Goal: Find specific page/section: Find specific page/section

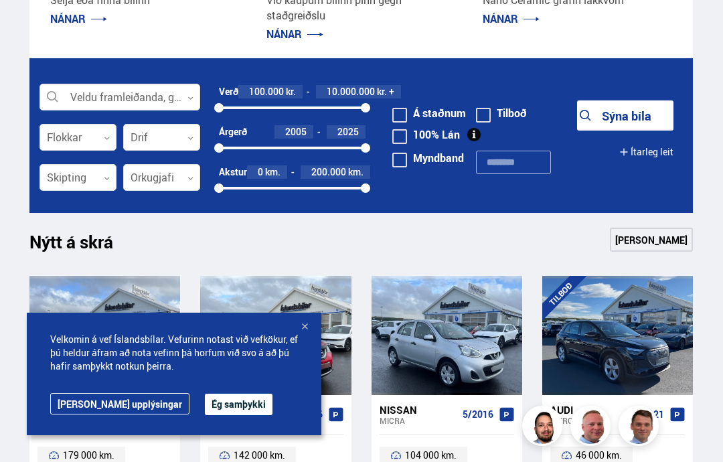
scroll to position [321, 0]
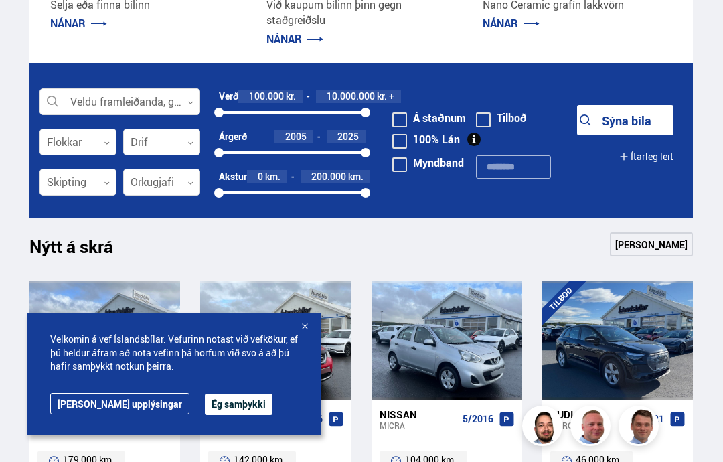
click at [74, 107] on div at bounding box center [120, 102] width 161 height 27
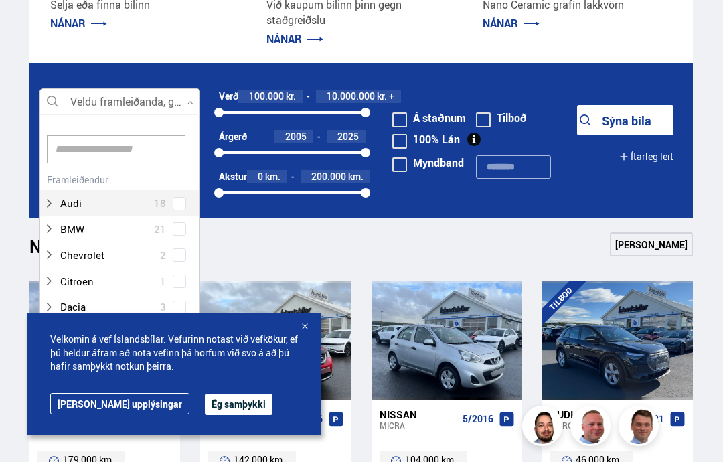
scroll to position [200, 160]
click at [86, 252] on div at bounding box center [107, 255] width 126 height 19
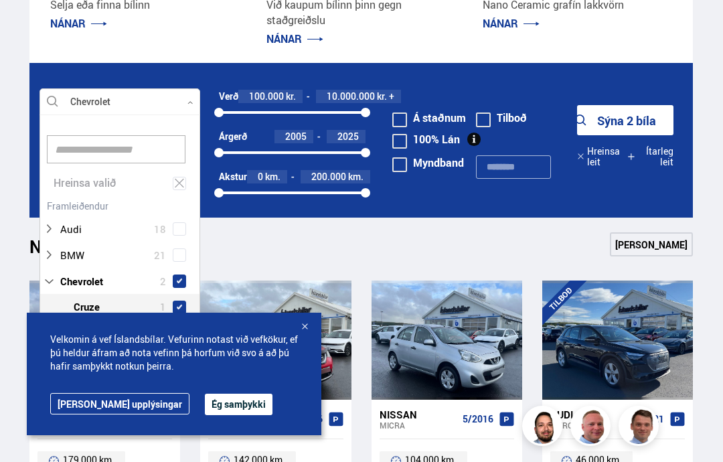
click at [179, 301] on span at bounding box center [179, 307] width 13 height 13
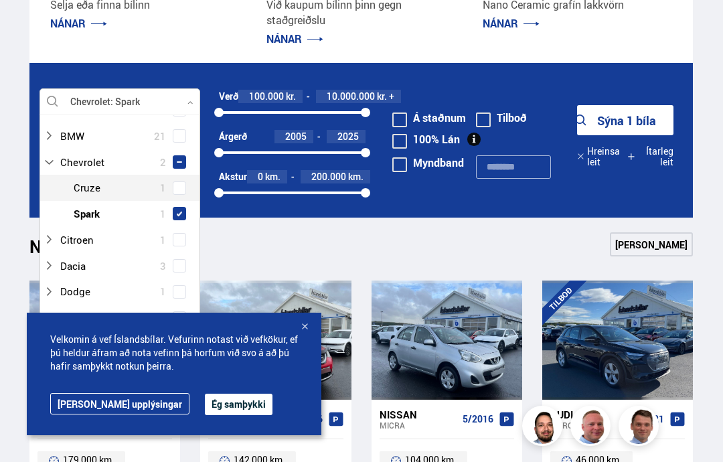
scroll to position [121, 0]
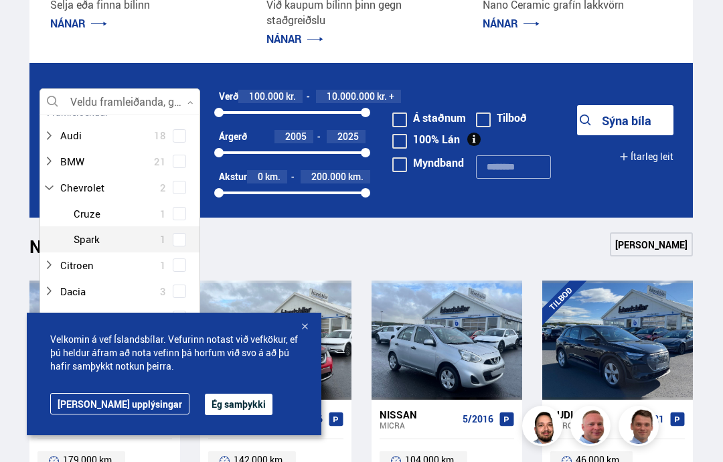
scroll to position [69, 0]
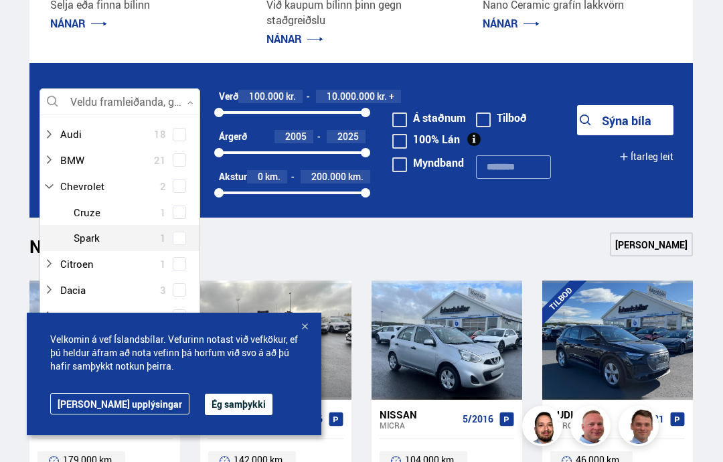
click at [296, 311] on div at bounding box center [306, 340] width 30 height 119
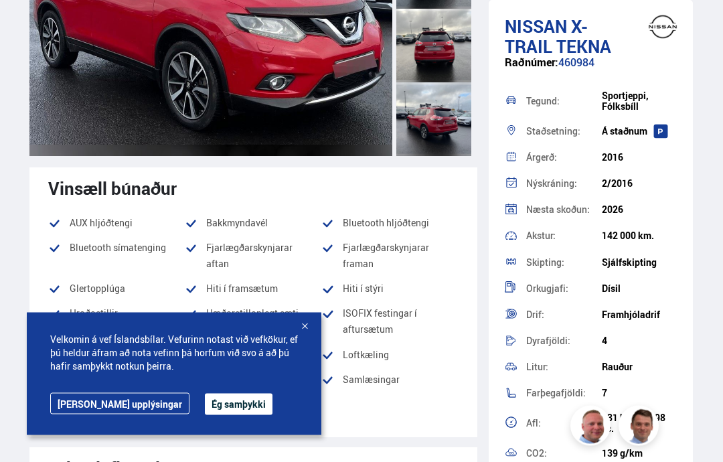
scroll to position [327, 0]
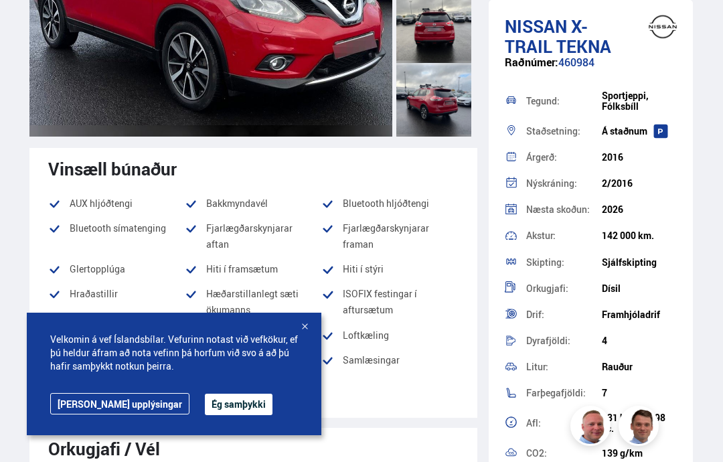
click at [299, 325] on div at bounding box center [304, 327] width 13 height 13
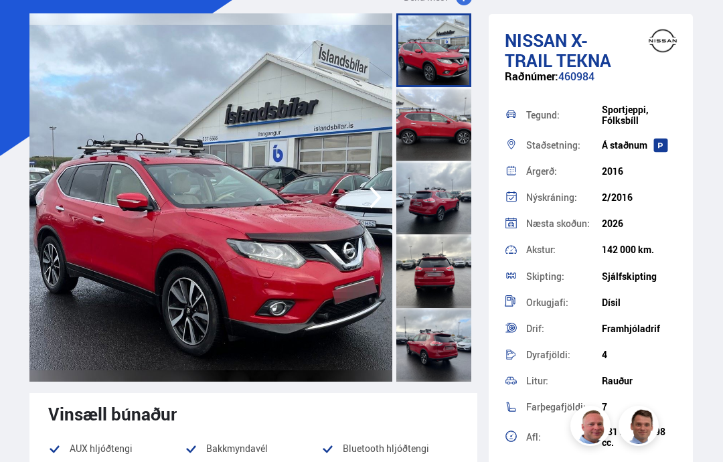
scroll to position [0, 0]
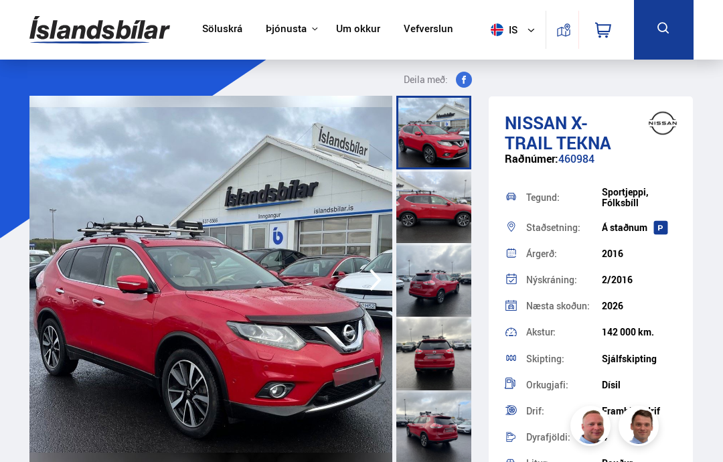
scroll to position [321, 0]
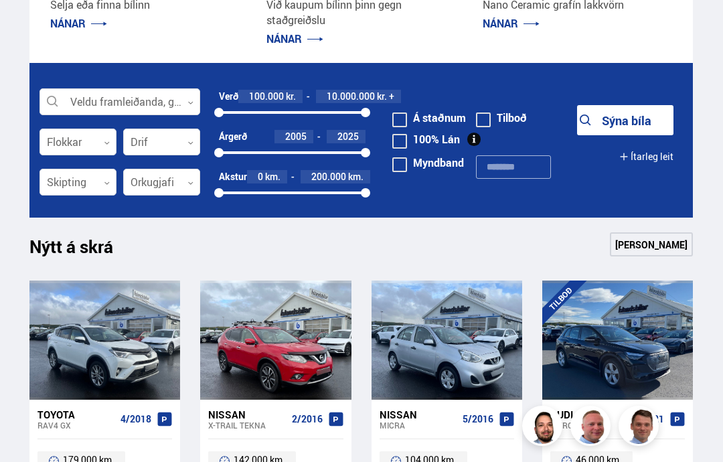
click at [80, 104] on div at bounding box center [120, 102] width 161 height 27
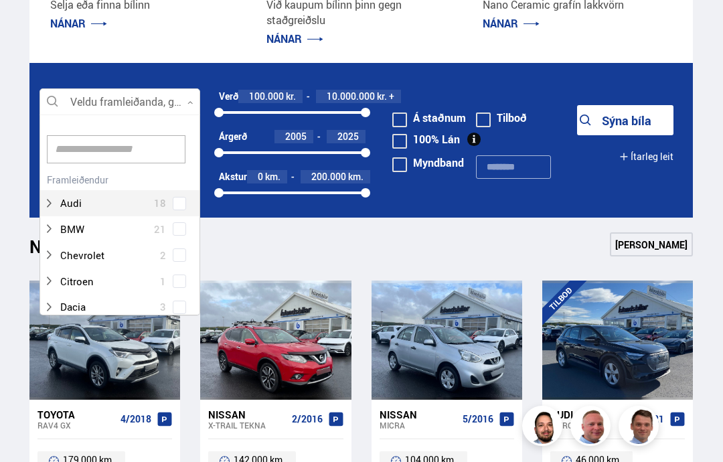
scroll to position [200, 160]
click at [83, 195] on div at bounding box center [107, 203] width 126 height 19
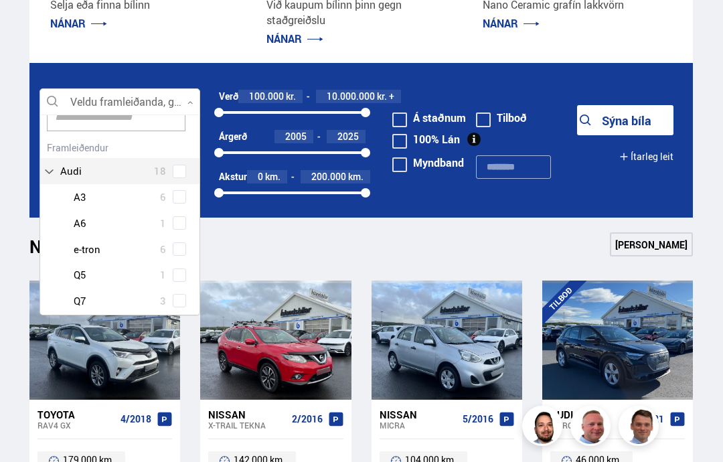
scroll to position [30, 0]
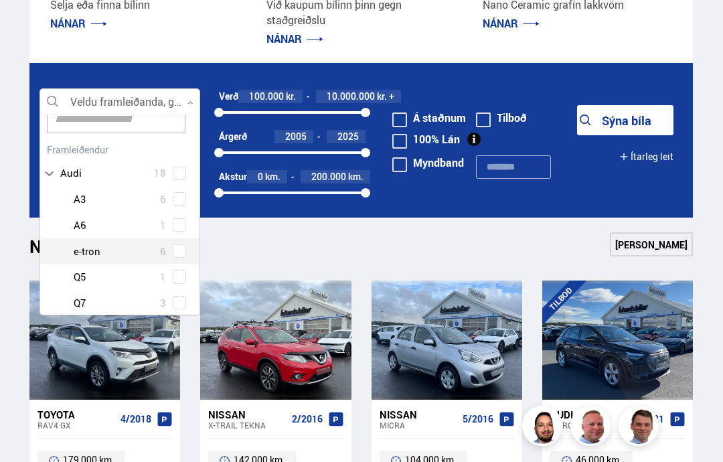
click at [89, 248] on div at bounding box center [133, 251] width 126 height 19
click at [609, 117] on button "Sýna bíla" at bounding box center [625, 120] width 96 height 30
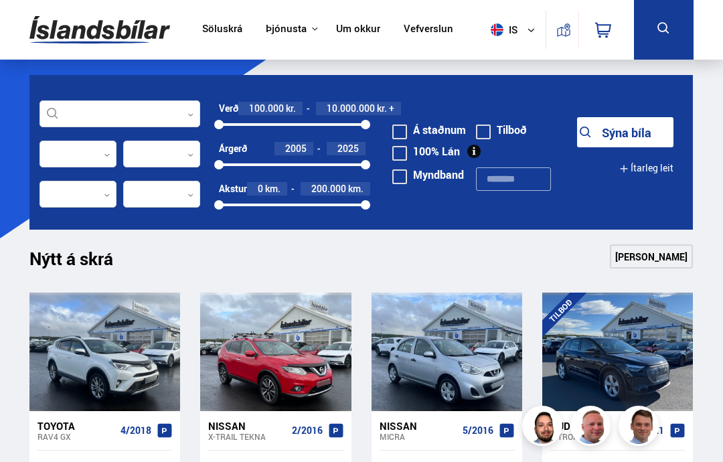
scroll to position [321, 0]
